Goal: Task Accomplishment & Management: Use online tool/utility

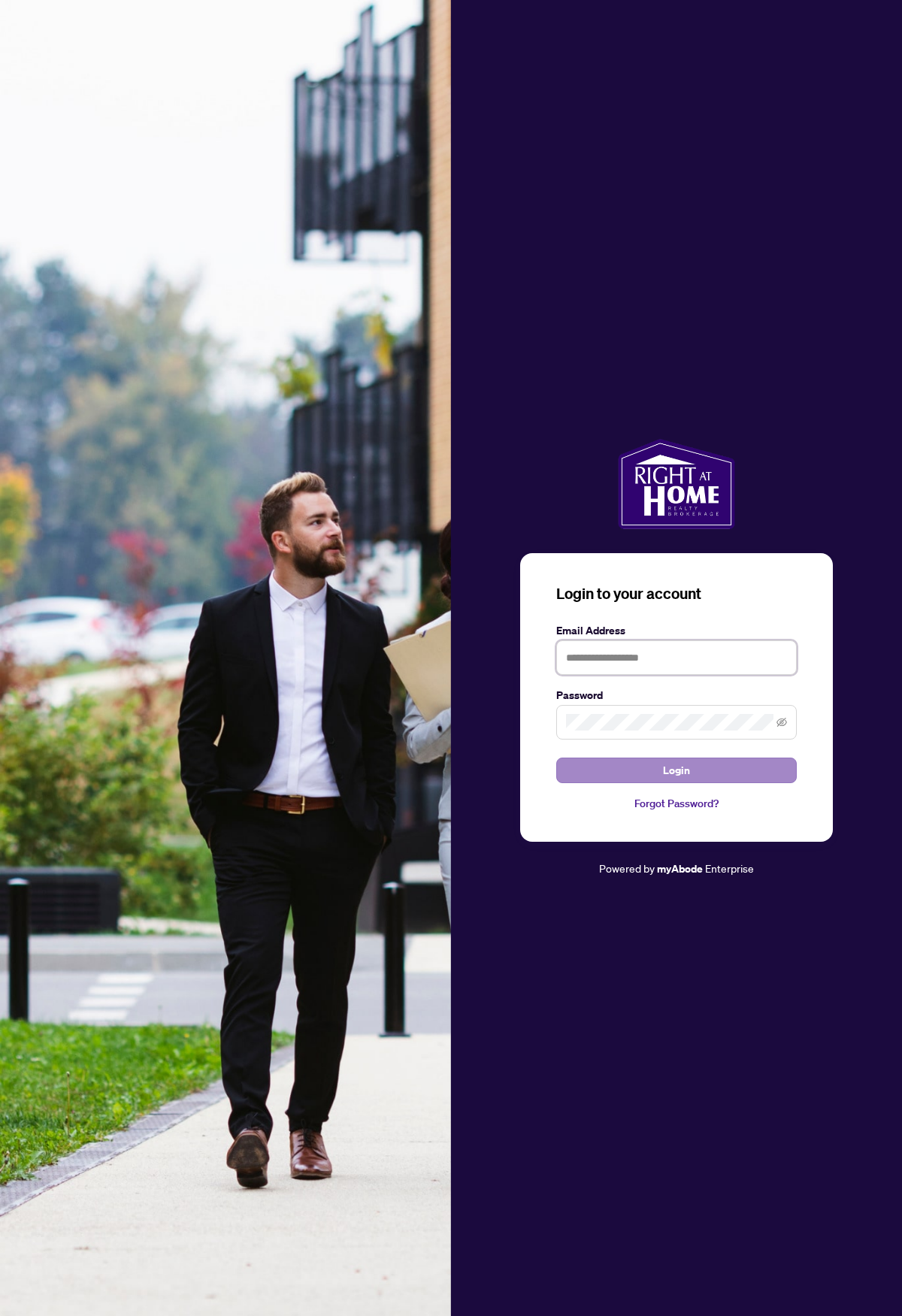
type input "**********"
click at [680, 776] on span "Login" at bounding box center [676, 770] width 27 height 24
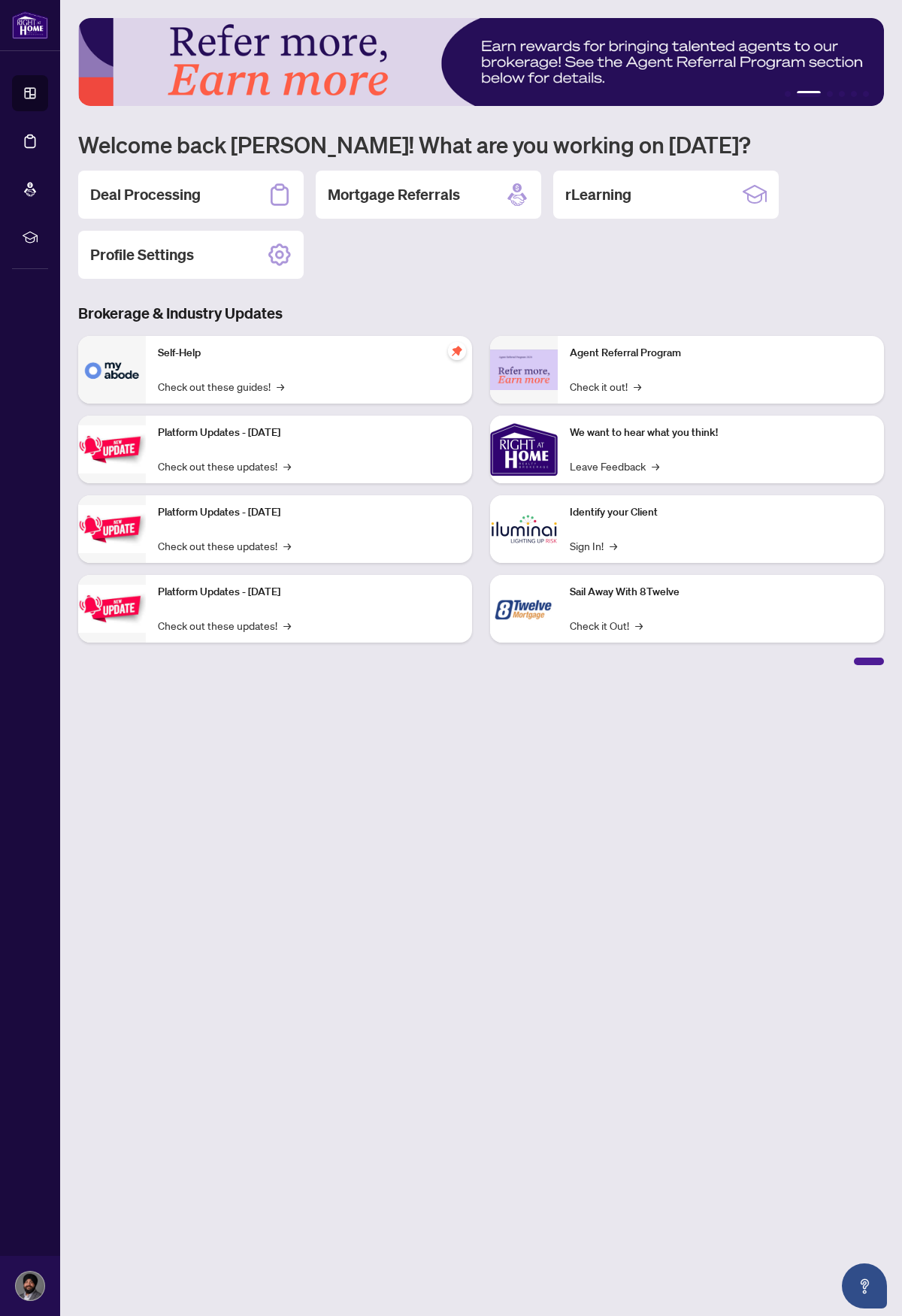
click at [495, 783] on main "1 2 3 4 5 6 Welcome back [PERSON_NAME]! What are you working on [DATE]? Deal Pr…" at bounding box center [481, 658] width 841 height 1316
click at [518, 297] on div "1 2 3 4 5 6 Welcome back [PERSON_NAME]! What are you working on [DATE]? Deal Pr…" at bounding box center [481, 341] width 805 height 647
click at [490, 283] on div "1 2 3 4 5 6 Welcome back [PERSON_NAME]! What are you working on [DATE]? Deal Pr…" at bounding box center [481, 341] width 805 height 647
click at [476, 292] on div "1 2 3 4 5 6 Welcome back [PERSON_NAME]! What are you working on [DATE]? Deal Pr…" at bounding box center [481, 341] width 805 height 647
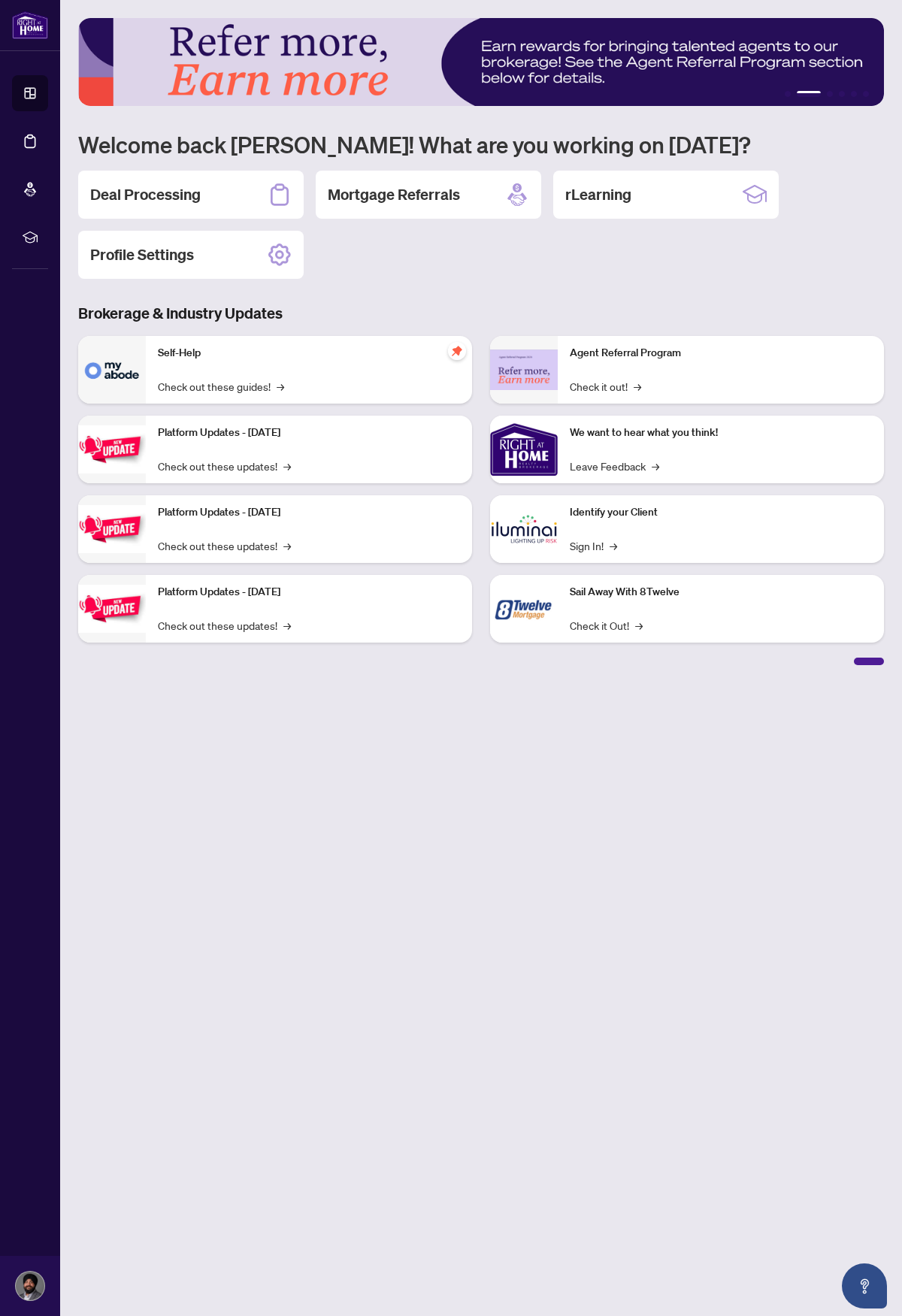
click at [476, 292] on div "1 2 3 4 5 6 Welcome back [PERSON_NAME]! What are you working on [DATE]? Deal Pr…" at bounding box center [481, 341] width 805 height 647
click at [473, 296] on div "1 2 3 4 5 6 Welcome back [PERSON_NAME]! What are you working on [DATE]? Deal Pr…" at bounding box center [481, 341] width 805 height 647
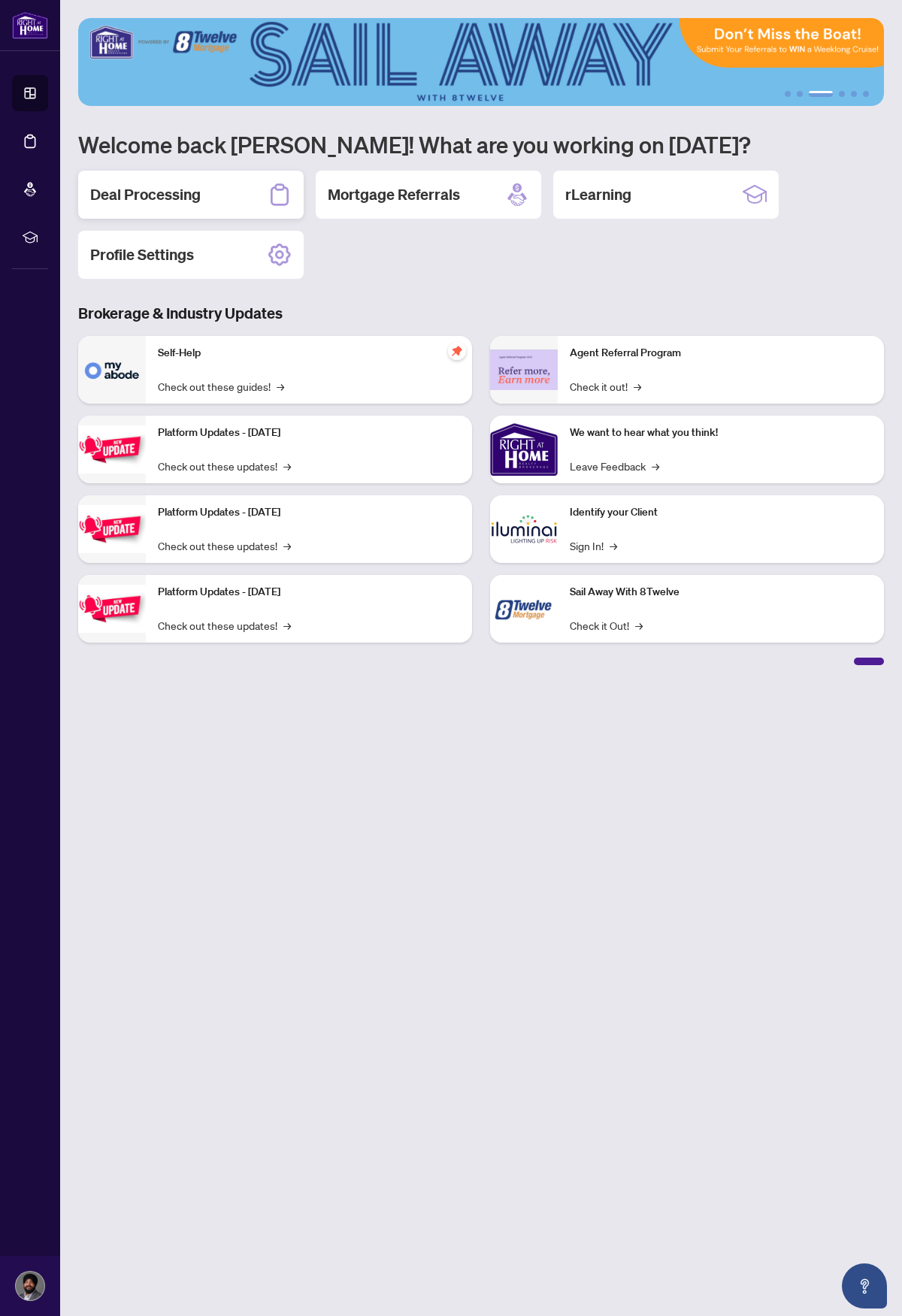
click at [172, 192] on h2 "Deal Processing" at bounding box center [145, 195] width 110 height 21
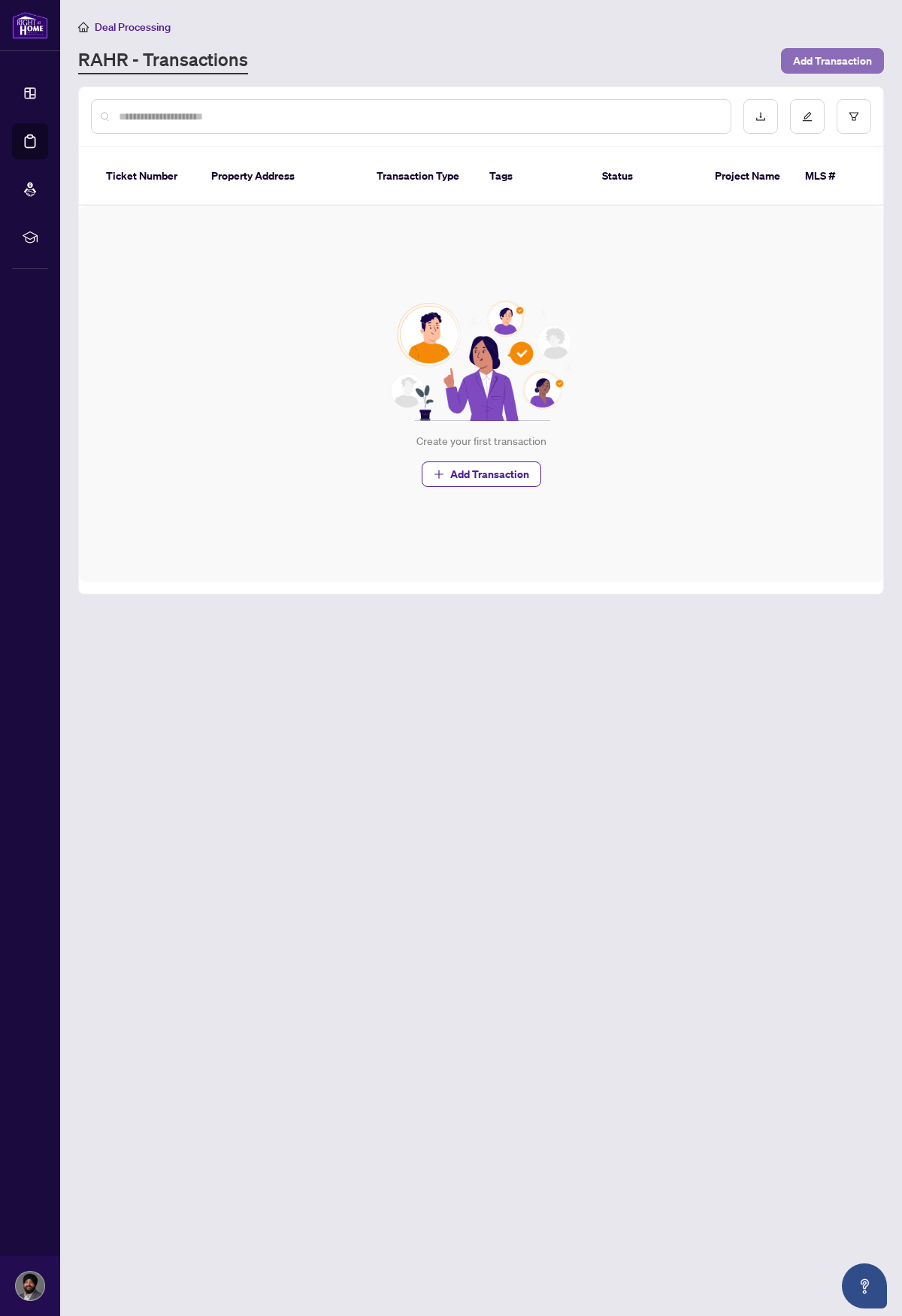
click at [839, 65] on span "Add Transaction" at bounding box center [831, 60] width 78 height 24
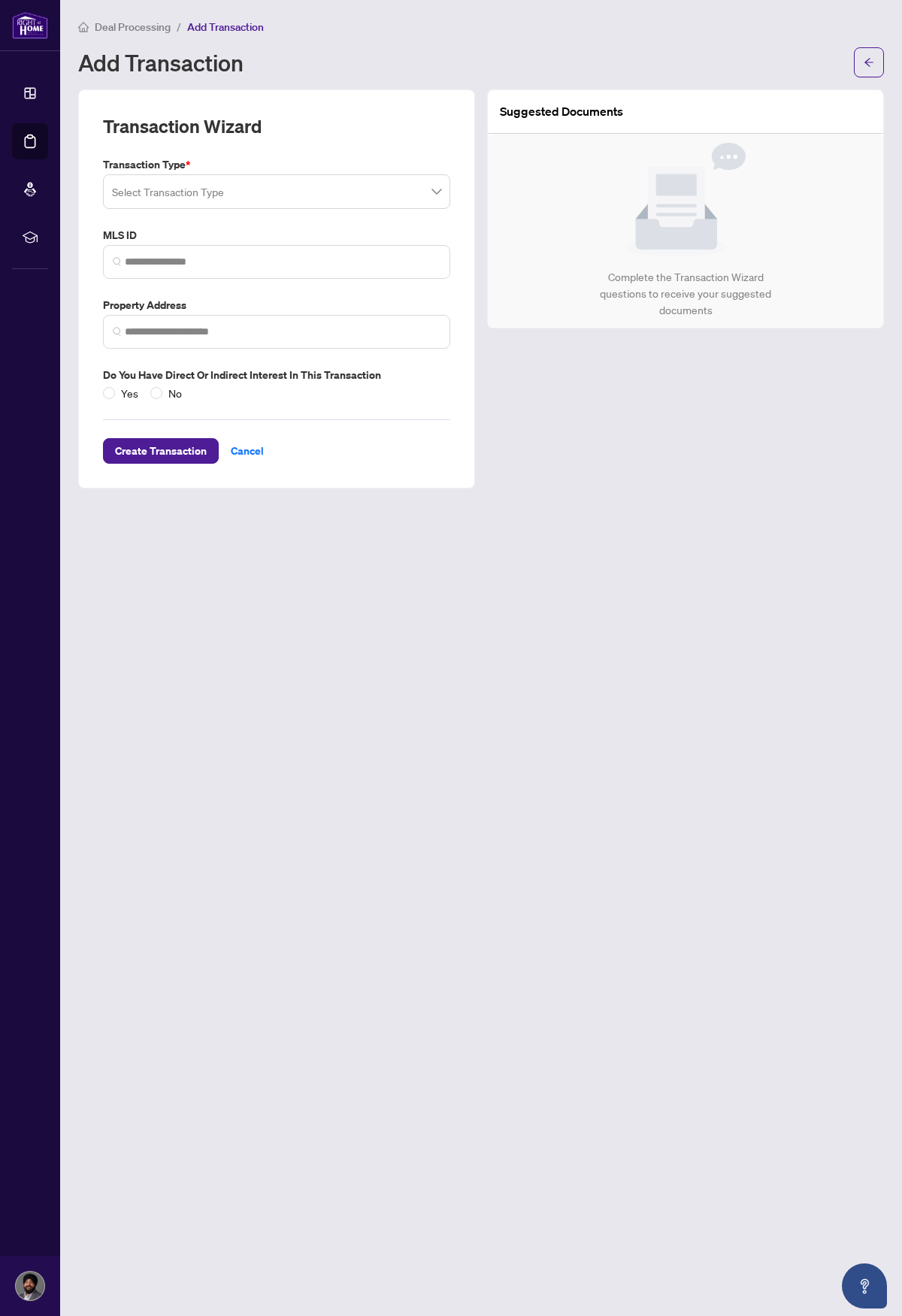
click at [358, 197] on input "search" at bounding box center [270, 193] width 316 height 33
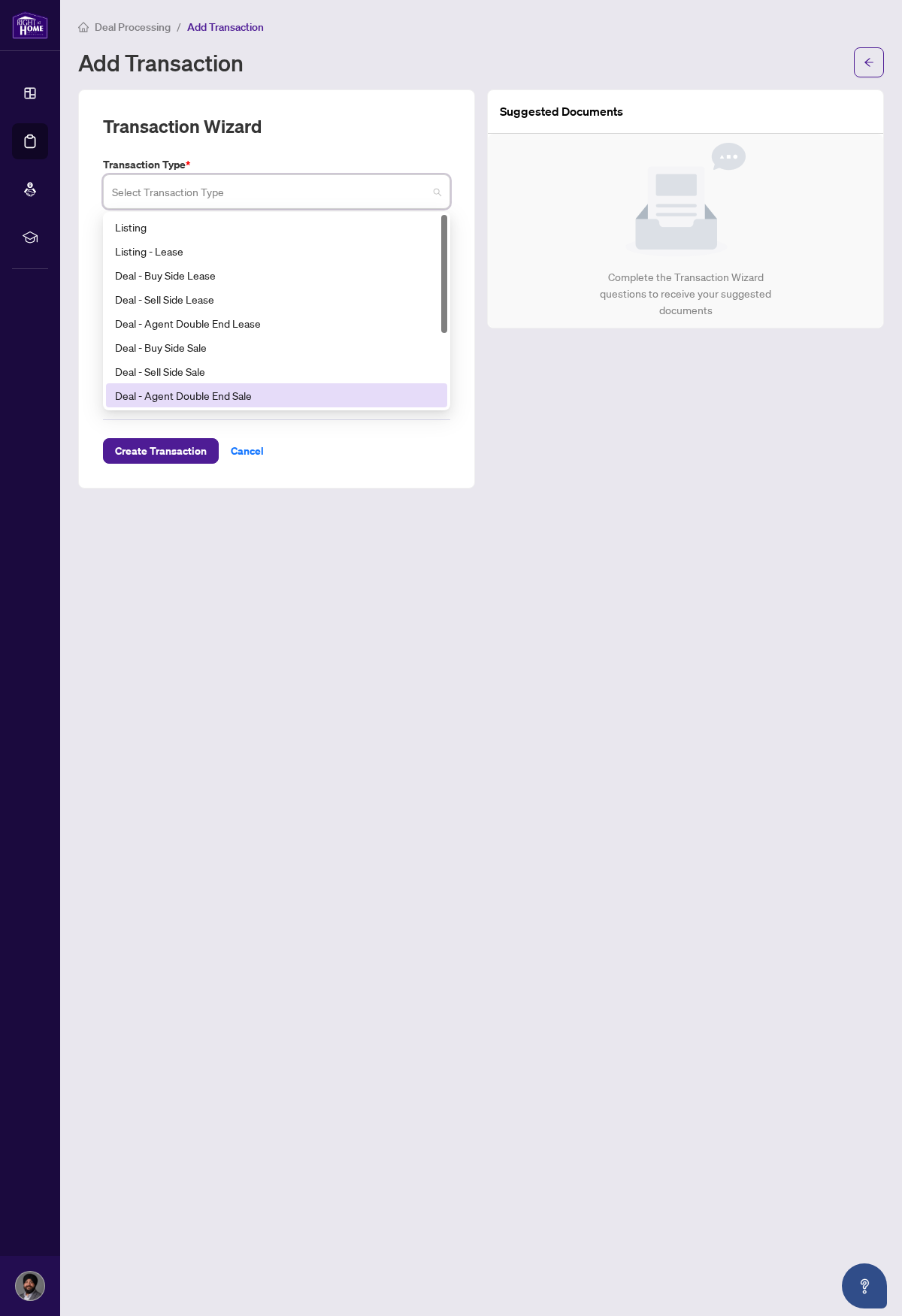
click at [567, 542] on main "Deal Processing / Add Transaction Add Transaction Transaction Wizard Transactio…" at bounding box center [481, 658] width 841 height 1316
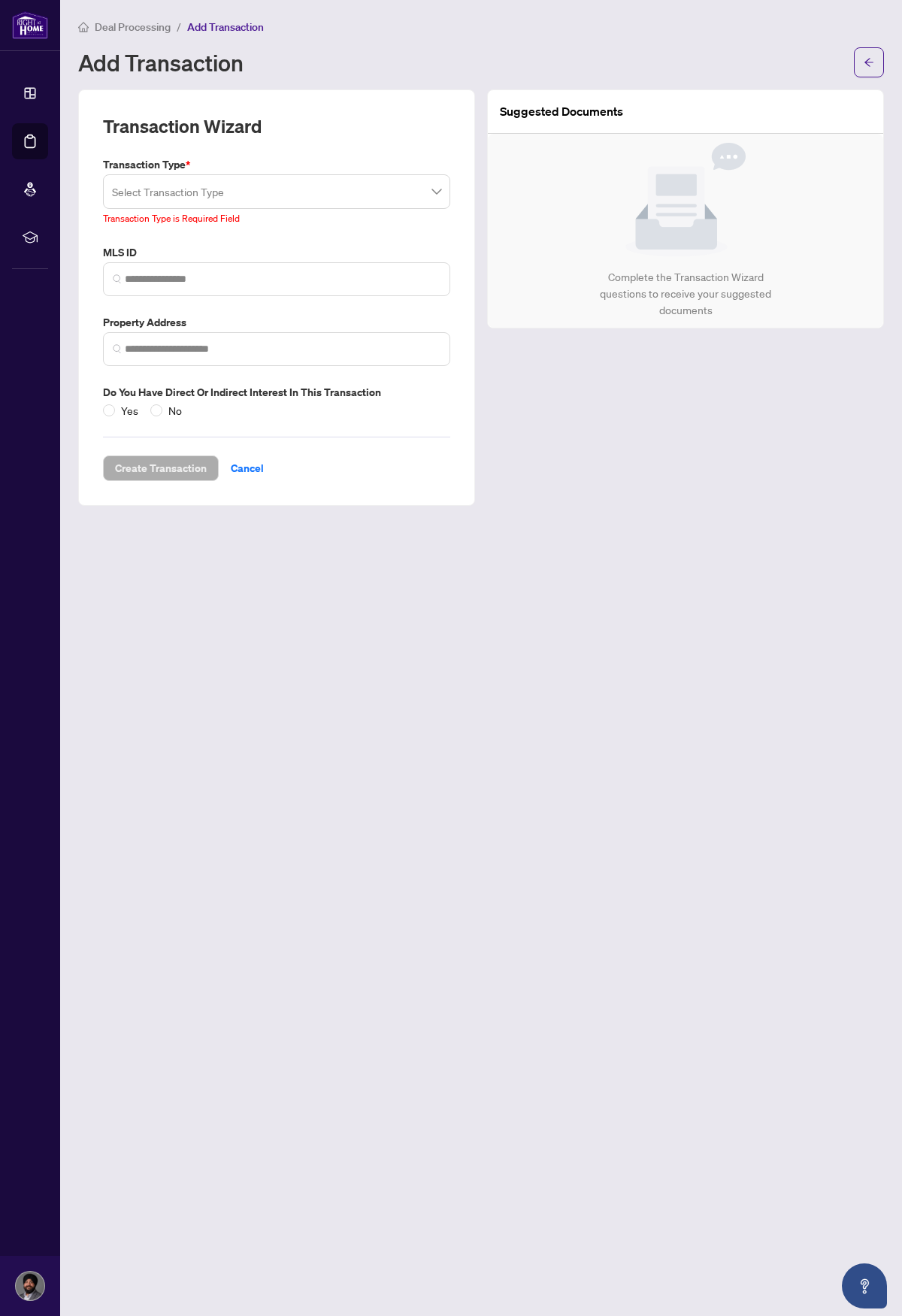
click at [526, 458] on div "Suggested Documents Complete the Transaction Wizard questions to receive your s…" at bounding box center [685, 297] width 409 height 416
click at [526, 450] on div "Suggested Documents Complete the Transaction Wizard questions to receive your s…" at bounding box center [685, 297] width 409 height 416
